Goal: Contribute content

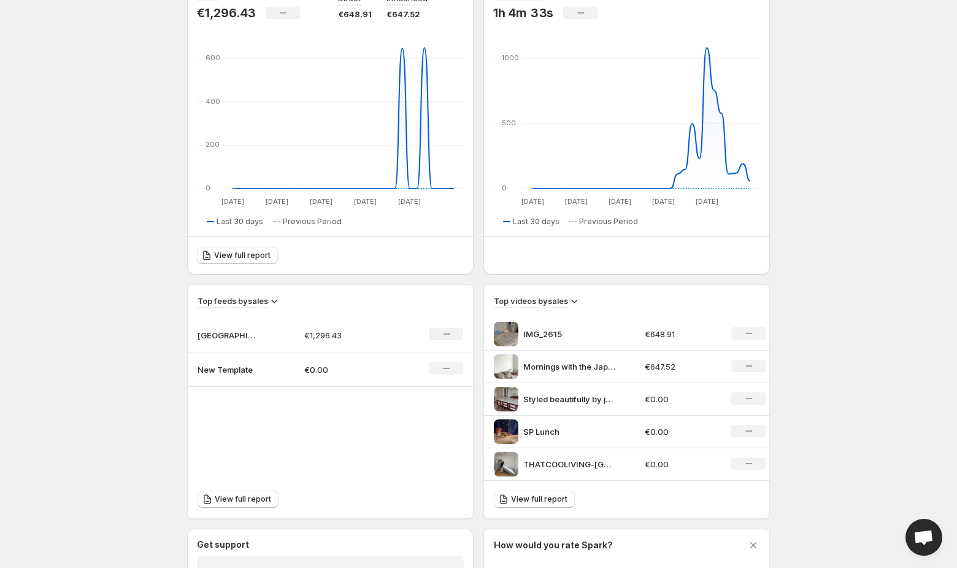
scroll to position [151, 0]
click at [237, 368] on p "New Template" at bounding box center [228, 367] width 61 height 12
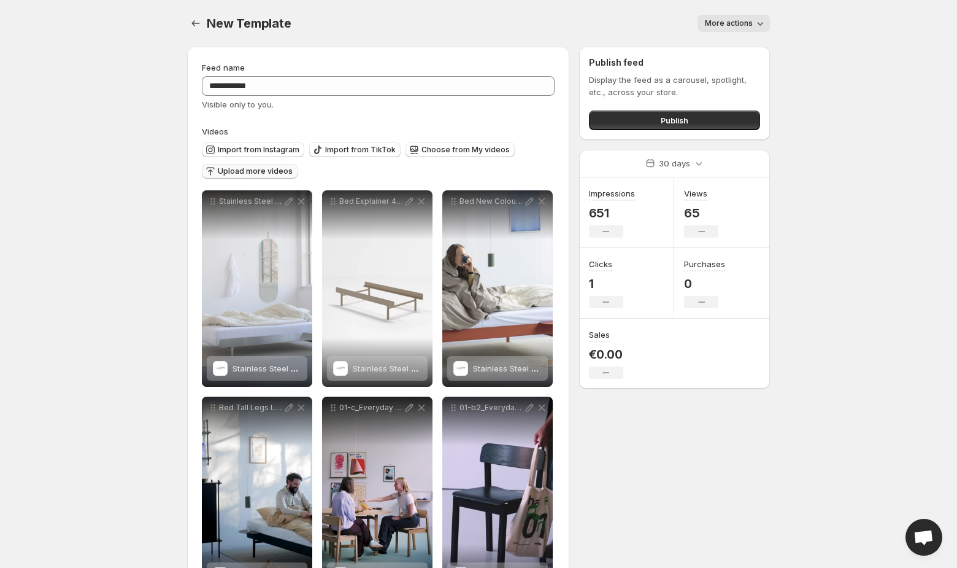
click at [254, 171] on span "Upload more videos" at bounding box center [255, 171] width 75 height 10
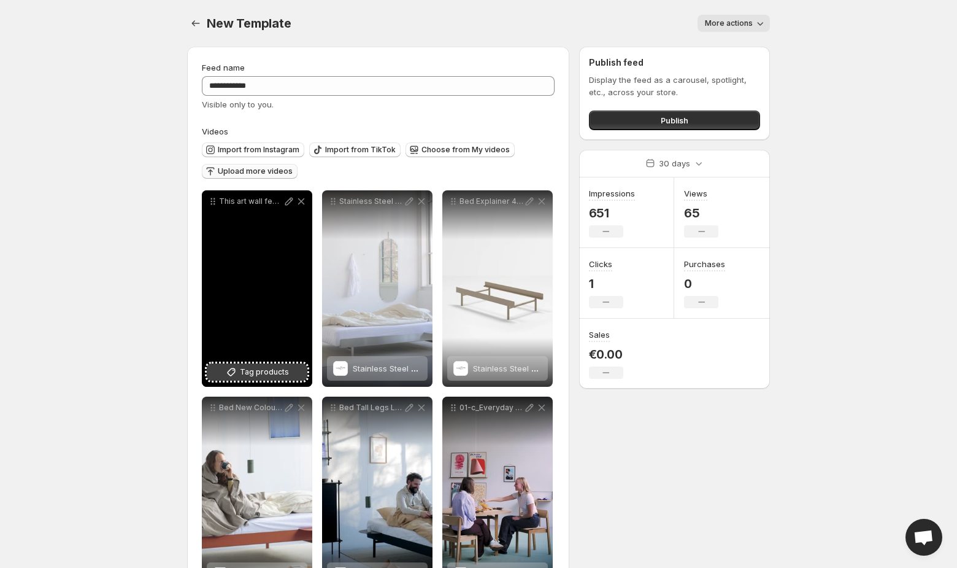
click at [246, 376] on span "Tag products" at bounding box center [264, 372] width 49 height 12
click at [234, 373] on div "3 products tagged" at bounding box center [248, 368] width 71 height 25
